Goal: Transaction & Acquisition: Purchase product/service

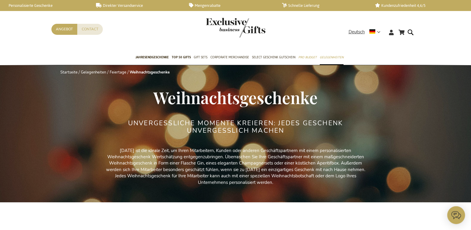
click at [60, 70] on link "Startseite" at bounding box center [68, 72] width 17 height 5
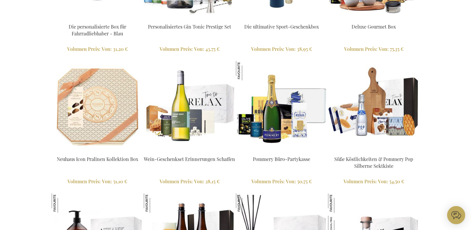
scroll to position [966, 0]
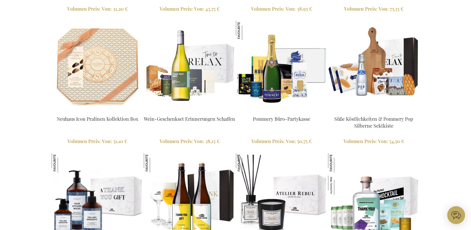
click at [32, 210] on html "The store will not work correctly when cookies are disabled. Mein Warenkorb Mei…" at bounding box center [235, 152] width 471 height 2237
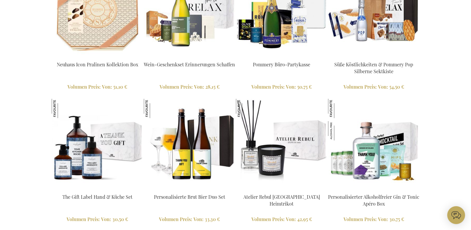
scroll to position [966, 0]
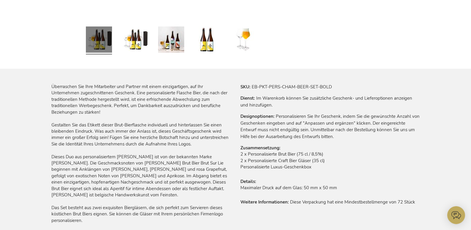
scroll to position [271, 0]
